Goal: Task Accomplishment & Management: Use online tool/utility

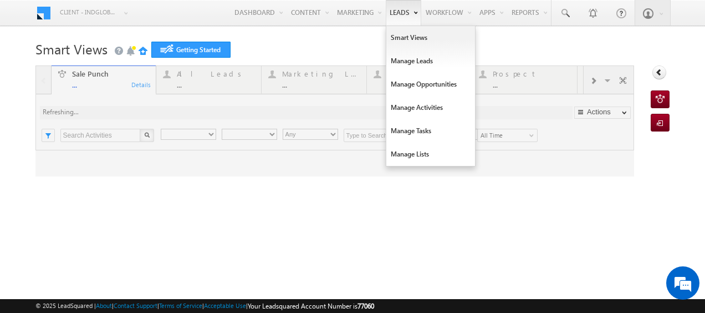
type input "Any Owner"
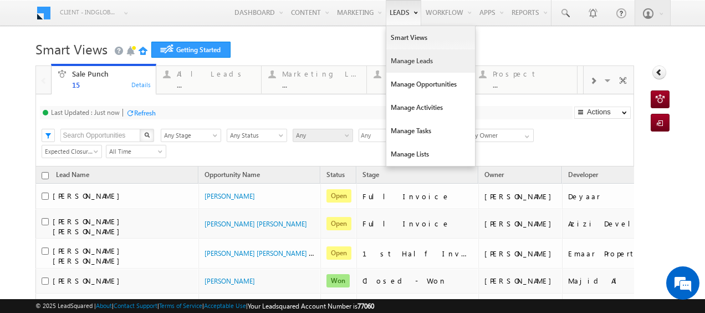
click at [396, 58] on link "Manage Leads" at bounding box center [431, 60] width 89 height 23
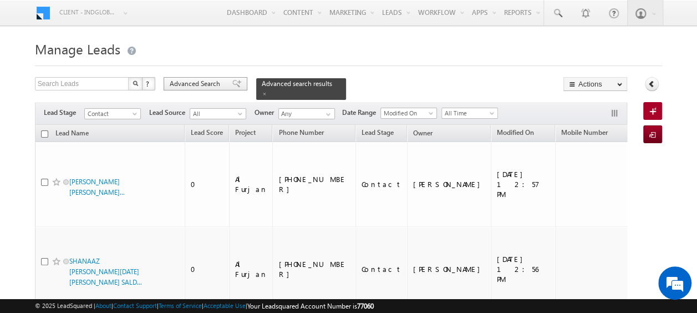
click at [196, 80] on span "Advanced Search" at bounding box center [197, 84] width 54 height 10
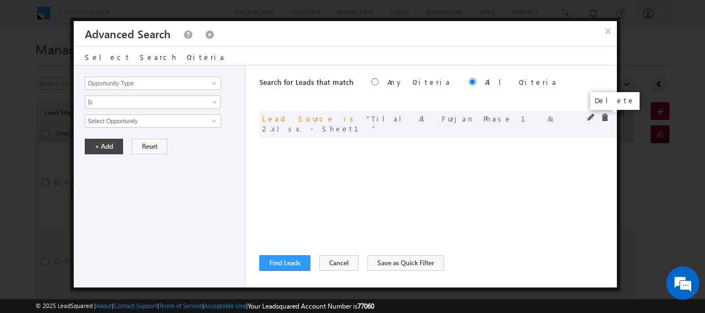
click at [606, 119] on span at bounding box center [605, 118] width 8 height 8
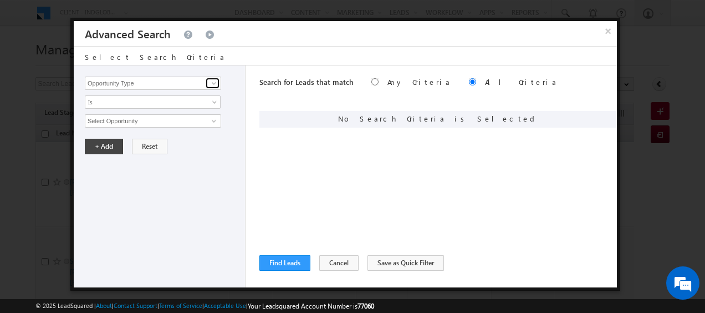
click at [214, 82] on span at bounding box center [214, 83] width 9 height 9
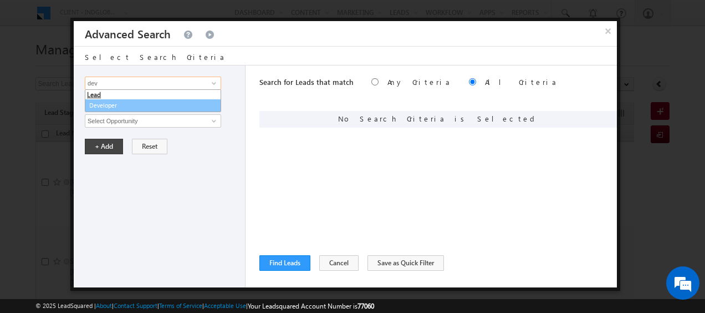
click at [119, 106] on link "Developer" at bounding box center [153, 105] width 136 height 13
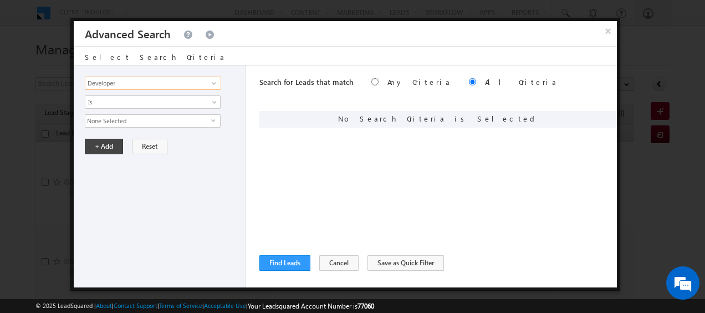
type input "Developer"
click at [192, 123] on span "None Selected" at bounding box center [148, 121] width 126 height 12
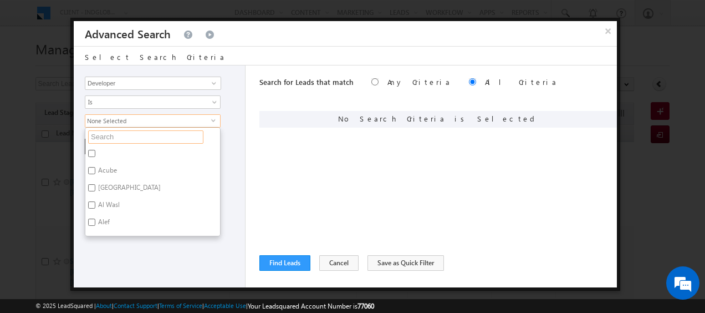
click at [132, 138] on input "text" at bounding box center [145, 136] width 115 height 13
type input "vi"
type input "vis"
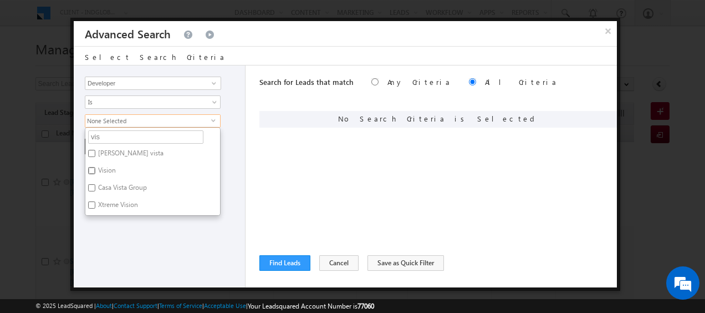
click at [95, 169] on input "Vision" at bounding box center [91, 170] width 7 height 7
checkbox input "true"
click at [229, 164] on div "Opportunity Type Lead Activity Task Sales Group Prospect Id Address 1 Address 2…" at bounding box center [160, 176] width 172 height 222
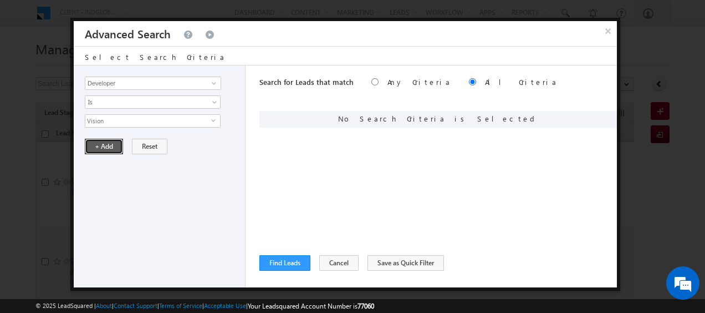
click at [105, 147] on button "+ Add" at bounding box center [104, 147] width 38 height 16
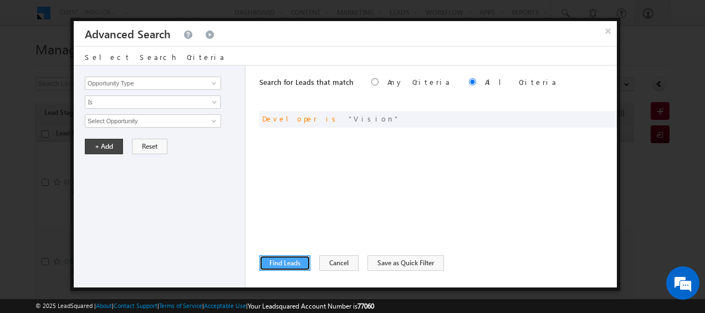
click at [291, 261] on button "Find Leads" at bounding box center [285, 263] width 51 height 16
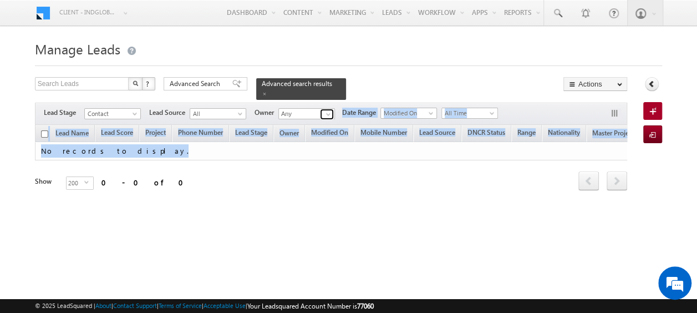
click at [329, 170] on div "Search Leads X ? 0 results found Advanced Search Advanced Search Advanced searc…" at bounding box center [331, 149] width 592 height 144
drag, startPoint x: 329, startPoint y: 170, endPoint x: 307, endPoint y: 175, distance: 23.3
click at [307, 175] on div "Refresh first prev next last 0 - 0 of 0" at bounding box center [331, 176] width 592 height 32
click at [326, 110] on span at bounding box center [328, 114] width 9 height 9
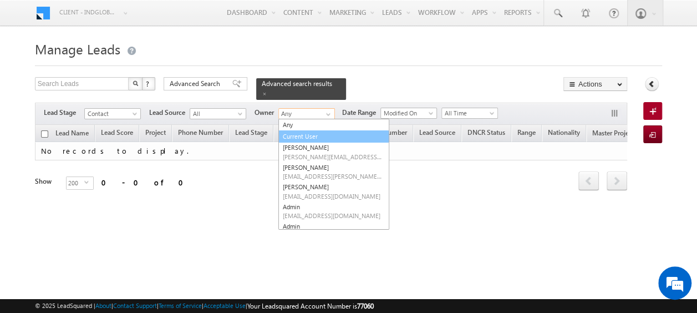
click at [308, 130] on link "Current User" at bounding box center [333, 136] width 111 height 13
type input "Current User"
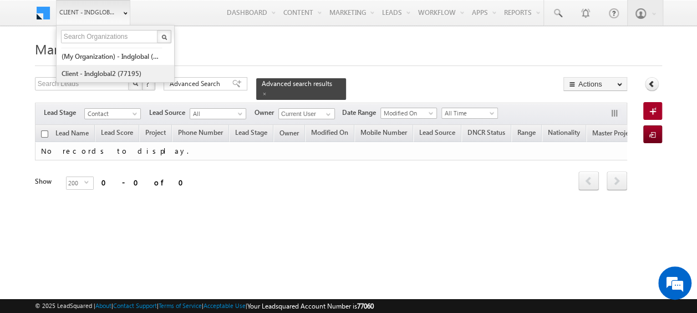
click at [113, 66] on link "Client - indglobal2 (77195)" at bounding box center [111, 73] width 101 height 17
